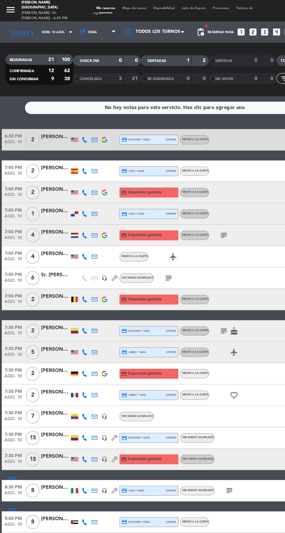
click at [144, 51] on div "1" at bounding box center [149, 49] width 12 height 7
